Goal: Transaction & Acquisition: Purchase product/service

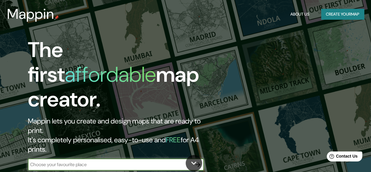
click at [346, 11] on button "Create your map" at bounding box center [343, 14] width 43 height 11
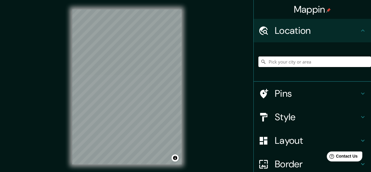
click at [293, 66] on input "Pick your city or area" at bounding box center [315, 61] width 113 height 11
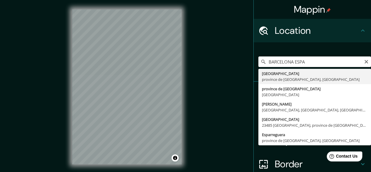
type input "[GEOGRAPHIC_DATA], [GEOGRAPHIC_DATA], [GEOGRAPHIC_DATA]"
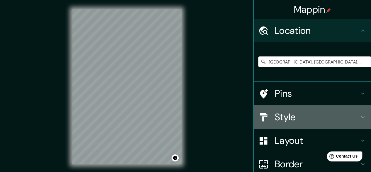
click at [286, 118] on h4 "Style" at bounding box center [317, 117] width 85 height 12
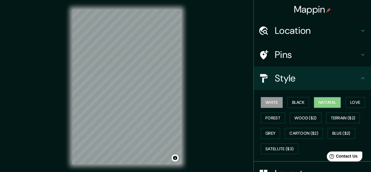
click at [322, 99] on button "Natural" at bounding box center [327, 102] width 27 height 11
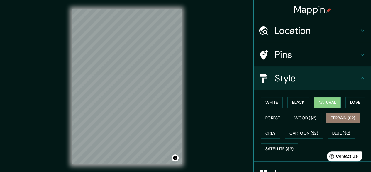
click at [348, 115] on button "Terrain ($2)" at bounding box center [344, 117] width 34 height 11
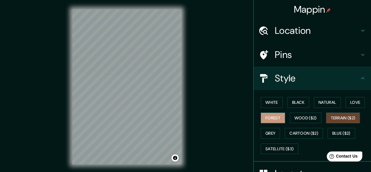
click at [270, 118] on button "Forest" at bounding box center [273, 117] width 24 height 11
click at [272, 132] on button "Grey" at bounding box center [270, 133] width 19 height 11
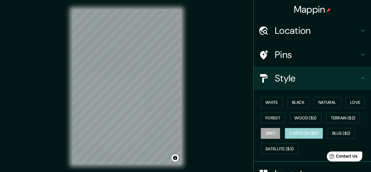
click at [315, 132] on button "Cartoon ($2)" at bounding box center [304, 133] width 38 height 11
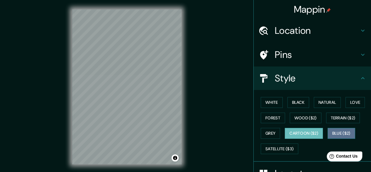
click at [339, 132] on button "Blue ($2)" at bounding box center [342, 133] width 28 height 11
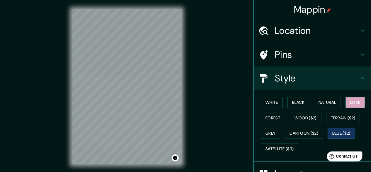
click at [357, 104] on button "Love" at bounding box center [355, 102] width 19 height 11
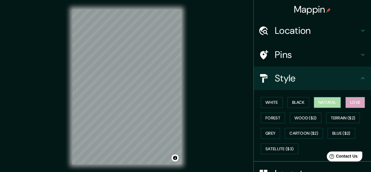
click at [331, 104] on button "Natural" at bounding box center [327, 102] width 27 height 11
click at [309, 53] on h4 "Pins" at bounding box center [317, 55] width 85 height 12
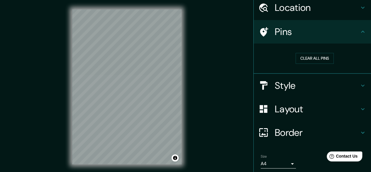
scroll to position [43, 0]
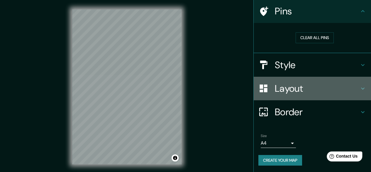
click at [321, 90] on h4 "Layout" at bounding box center [317, 89] width 85 height 12
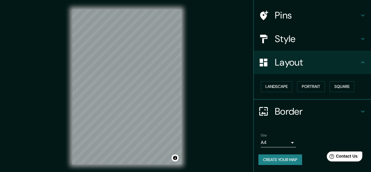
scroll to position [39, 0]
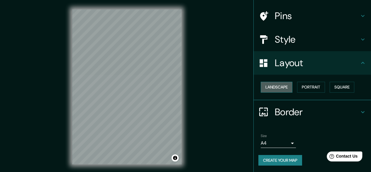
click at [282, 90] on button "Landscape" at bounding box center [277, 87] width 32 height 11
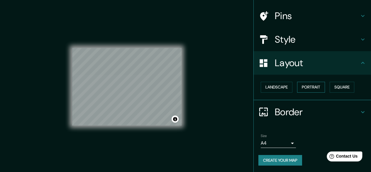
click at [307, 87] on button "Portrait" at bounding box center [311, 87] width 28 height 11
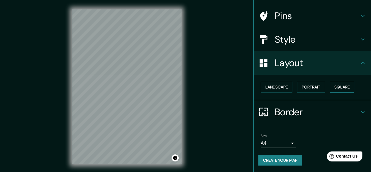
click at [335, 86] on button "Square" at bounding box center [342, 87] width 25 height 11
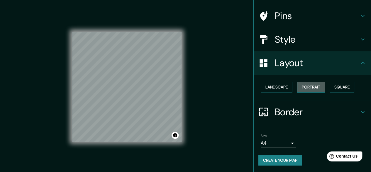
click at [317, 86] on button "Portrait" at bounding box center [311, 87] width 28 height 11
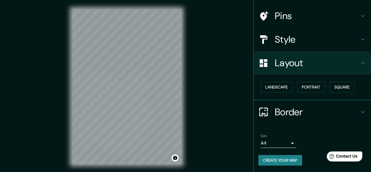
click at [285, 141] on body "Mappin Location [GEOGRAPHIC_DATA], [GEOGRAPHIC_DATA], [GEOGRAPHIC_DATA] Pins St…" at bounding box center [185, 86] width 371 height 172
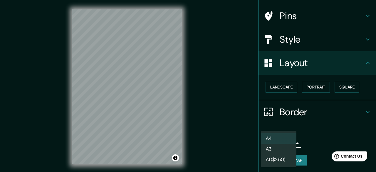
click at [284, 147] on li "A3" at bounding box center [278, 149] width 35 height 11
type input "a4"
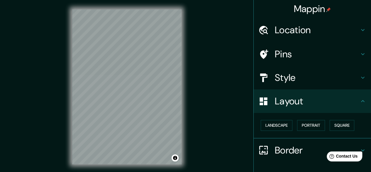
scroll to position [0, 0]
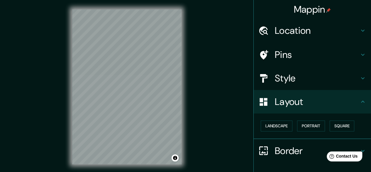
click at [353, 75] on h4 "Style" at bounding box center [317, 78] width 85 height 12
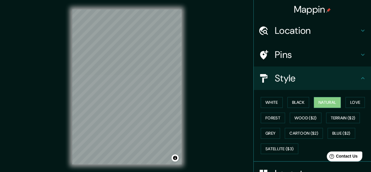
click at [361, 54] on icon at bounding box center [363, 55] width 4 height 2
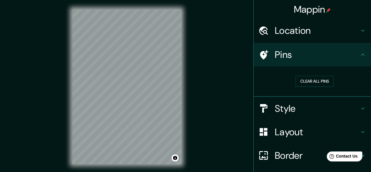
click at [362, 32] on icon at bounding box center [363, 30] width 7 height 7
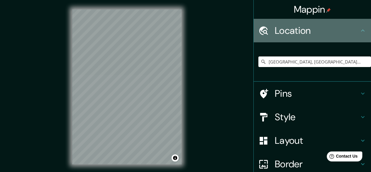
click at [362, 32] on icon at bounding box center [363, 30] width 7 height 7
